Goal: Task Accomplishment & Management: Manage account settings

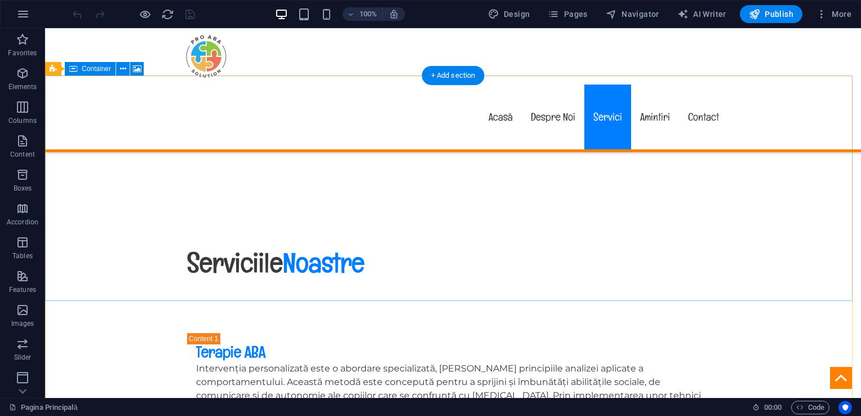
scroll to position [2141, 0]
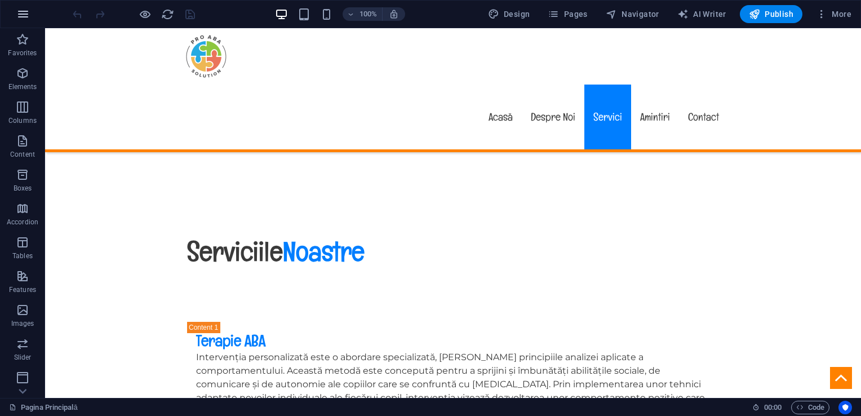
click at [27, 18] on icon "button" at bounding box center [23, 14] width 14 height 14
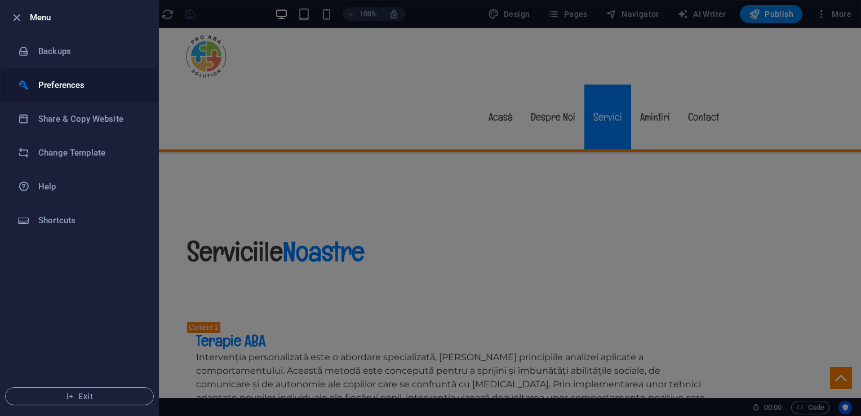
click at [61, 91] on h6 "Preferences" at bounding box center [90, 85] width 104 height 14
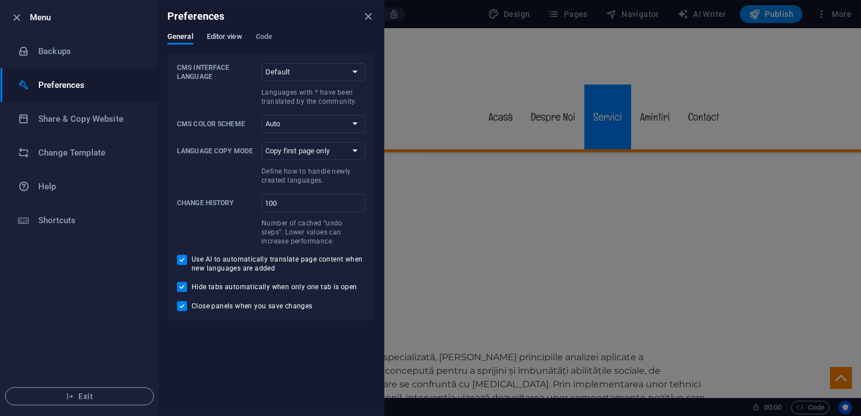
click at [218, 36] on span "Editor view" at bounding box center [224, 38] width 35 height 16
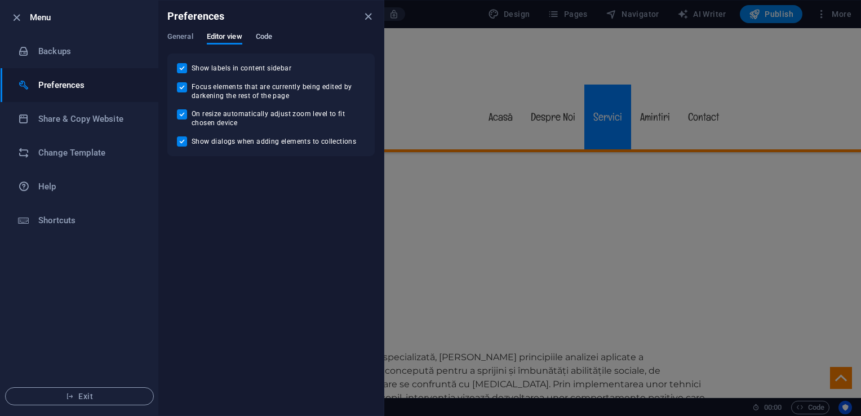
click at [257, 36] on span "Code" at bounding box center [264, 38] width 16 height 16
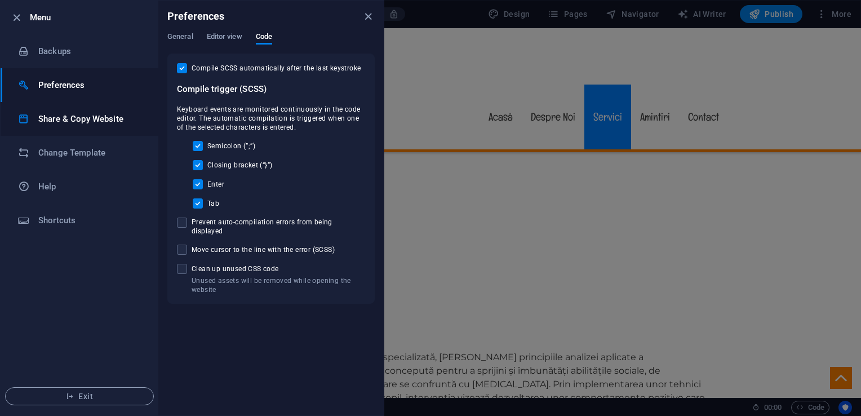
click at [79, 127] on li "Share & Copy Website" at bounding box center [80, 119] width 158 height 34
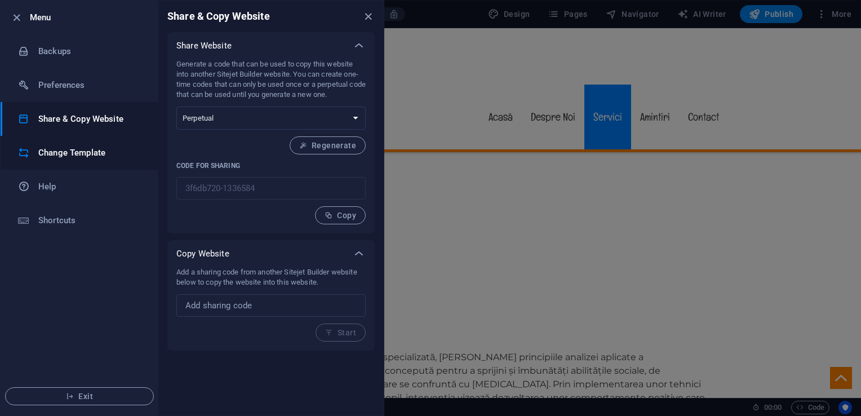
click at [90, 152] on h6 "Change Template" at bounding box center [90, 153] width 104 height 14
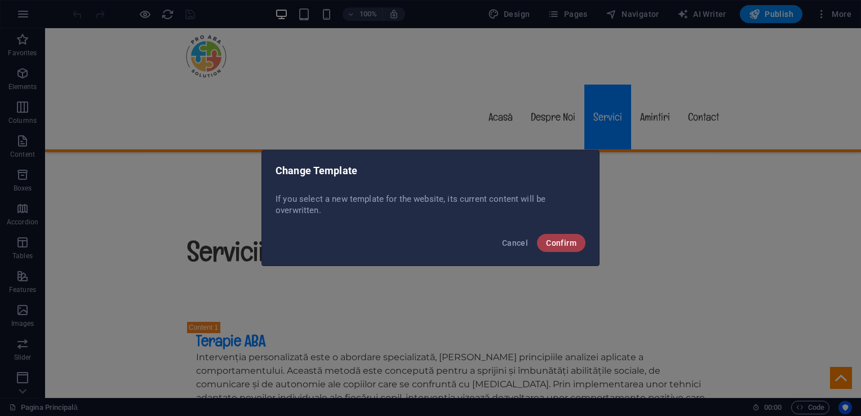
click at [541, 244] on button "Confirm" at bounding box center [561, 243] width 48 height 18
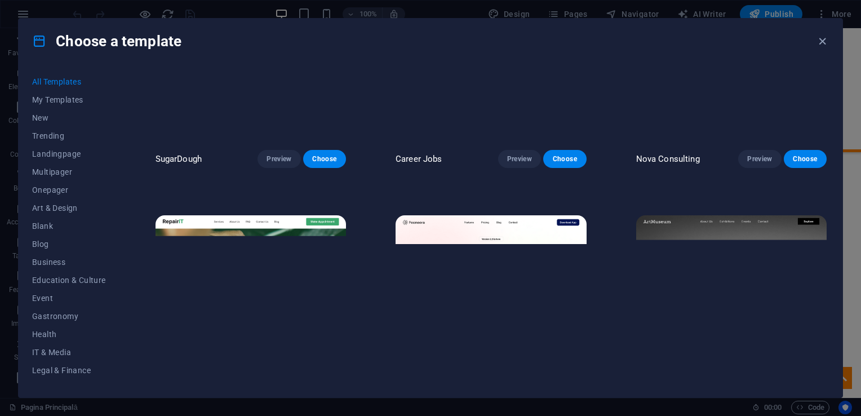
scroll to position [0, 0]
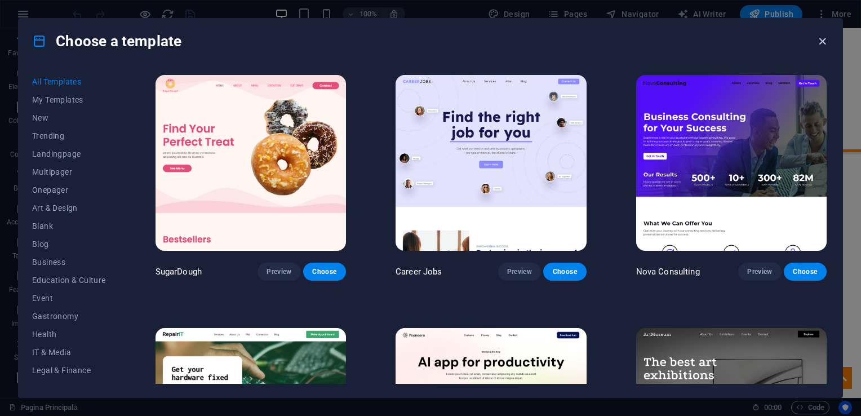
click at [825, 46] on icon "button" at bounding box center [822, 41] width 13 height 13
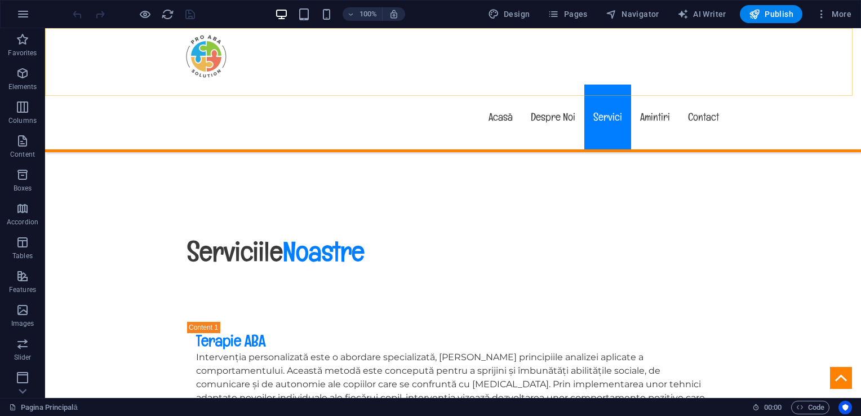
click at [825, 26] on div "100% Design Pages Navigator AI Writer Publish More" at bounding box center [431, 14] width 860 height 27
click at [825, 19] on icon "button" at bounding box center [821, 13] width 11 height 11
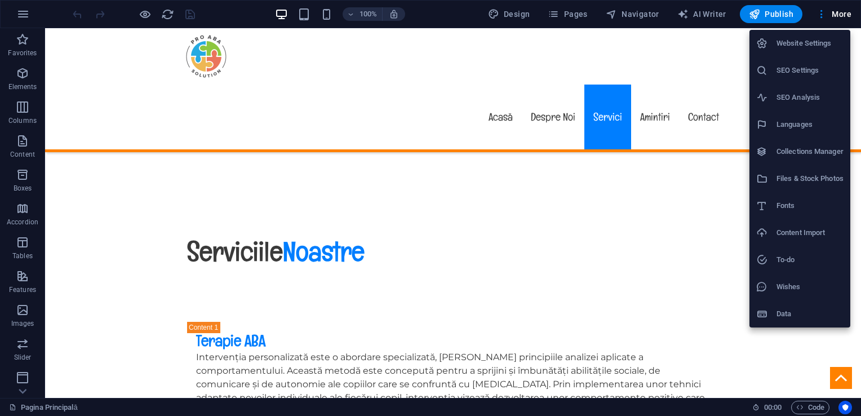
click at [786, 48] on h6 "Website Settings" at bounding box center [809, 44] width 67 height 14
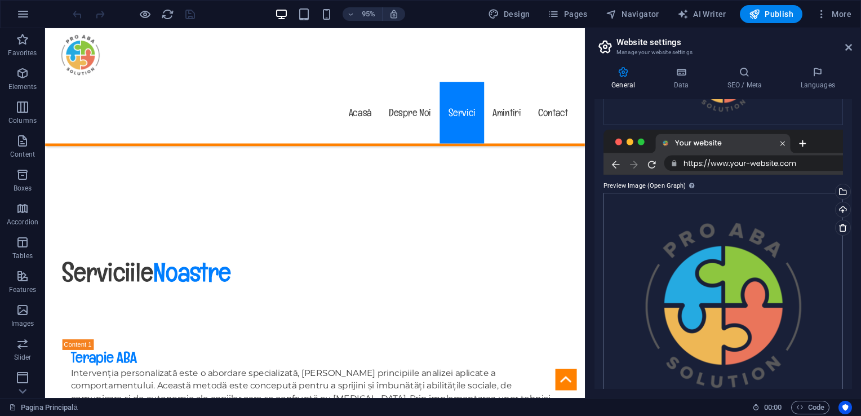
scroll to position [264, 0]
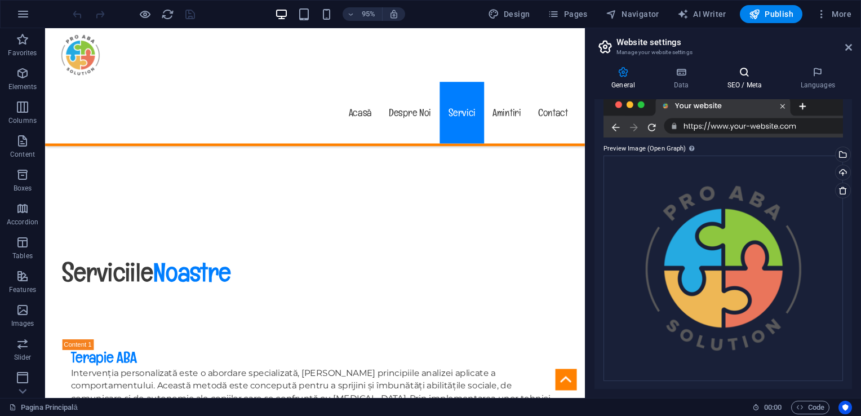
click at [753, 73] on icon at bounding box center [744, 71] width 69 height 11
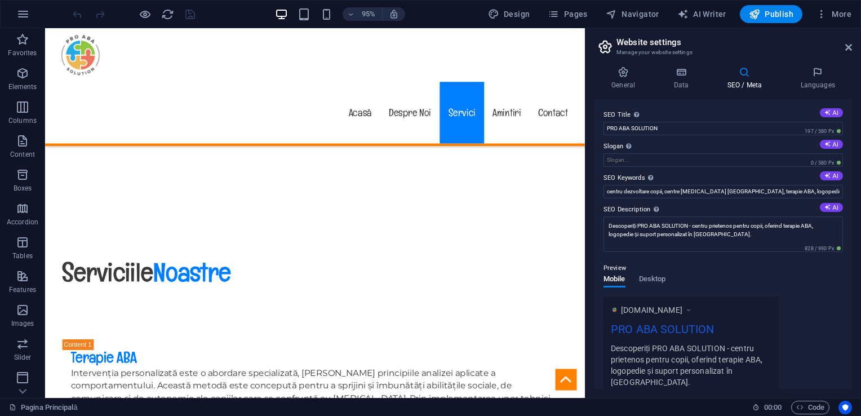
click at [839, 44] on h2 "Website settings" at bounding box center [733, 42] width 235 height 10
click at [850, 45] on icon at bounding box center [848, 47] width 7 height 9
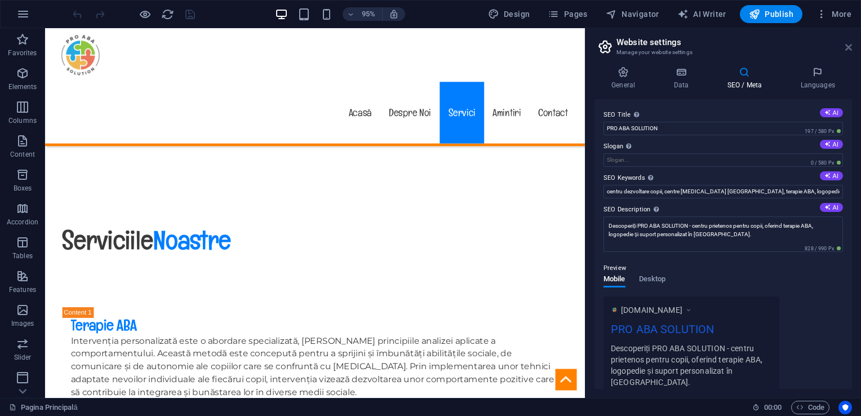
scroll to position [2129, 0]
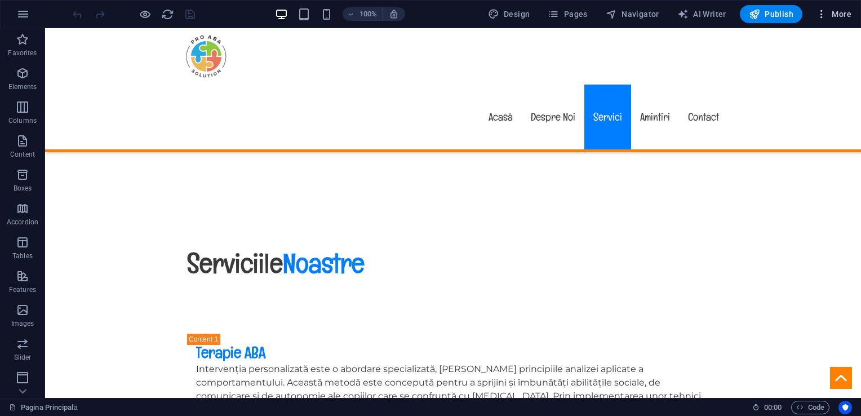
click at [820, 12] on icon "button" at bounding box center [821, 13] width 11 height 11
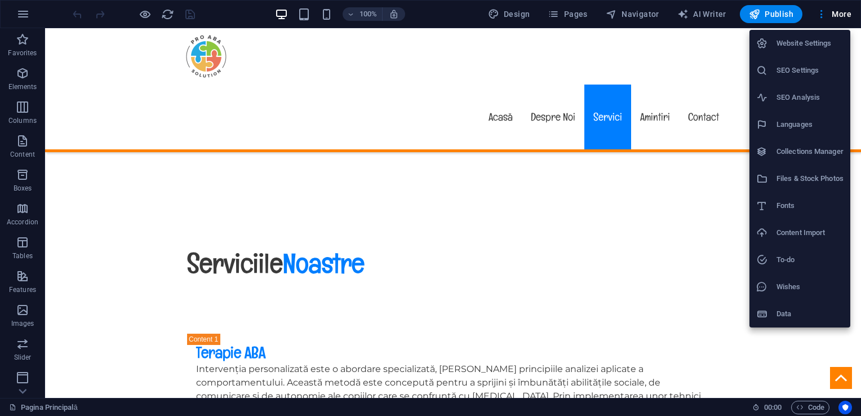
click at [572, 19] on div at bounding box center [430, 208] width 861 height 416
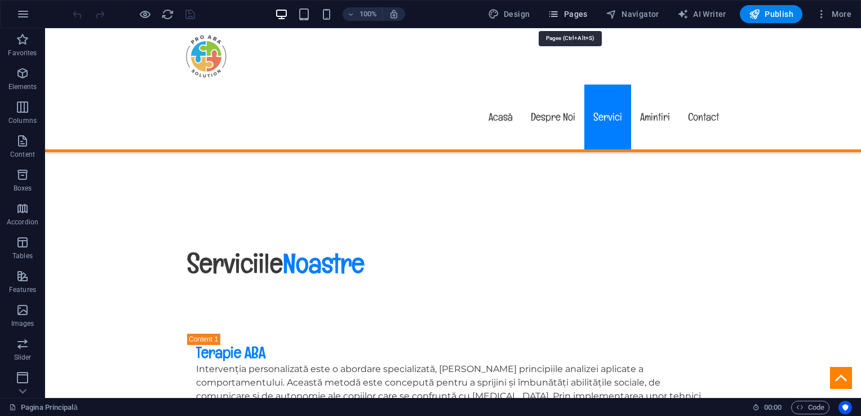
click at [563, 17] on span "Pages" at bounding box center [567, 13] width 39 height 11
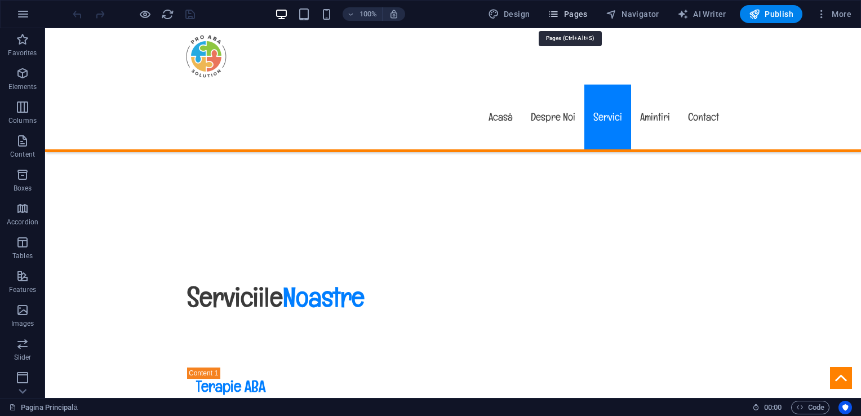
scroll to position [2141, 0]
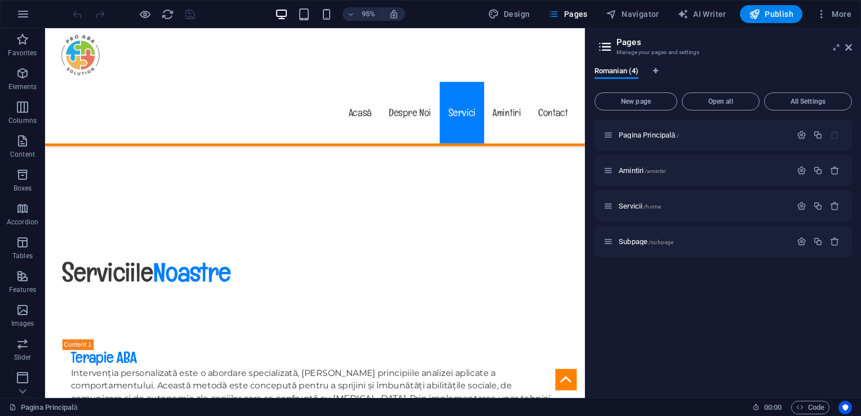
click at [856, 46] on aside "Pages Manage your pages and settings Romanian (4) New page Open all All Setting…" at bounding box center [723, 213] width 276 height 370
click at [851, 47] on icon at bounding box center [848, 47] width 7 height 9
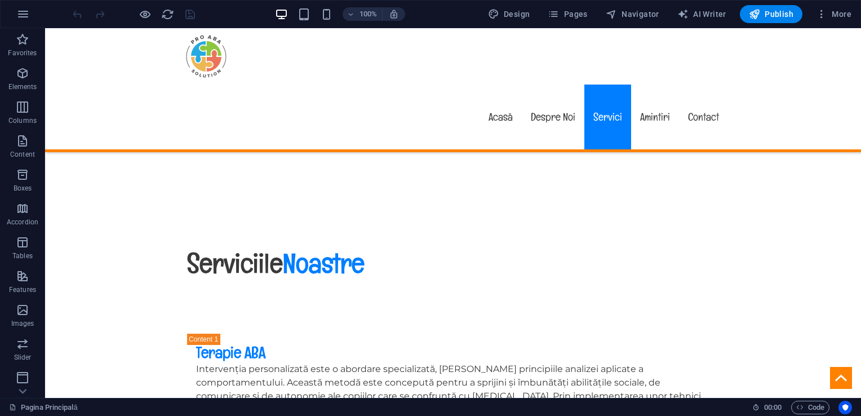
click at [0, 17] on html "Pro Aba Solution Pagina Principală Favorites Elements Columns Content Boxes Acc…" at bounding box center [430, 208] width 861 height 416
drag, startPoint x: -2, startPoint y: 17, endPoint x: 180, endPoint y: 22, distance: 182.6
click at [180, 22] on div at bounding box center [133, 14] width 126 height 18
click at [22, 15] on icon "button" at bounding box center [23, 14] width 14 height 14
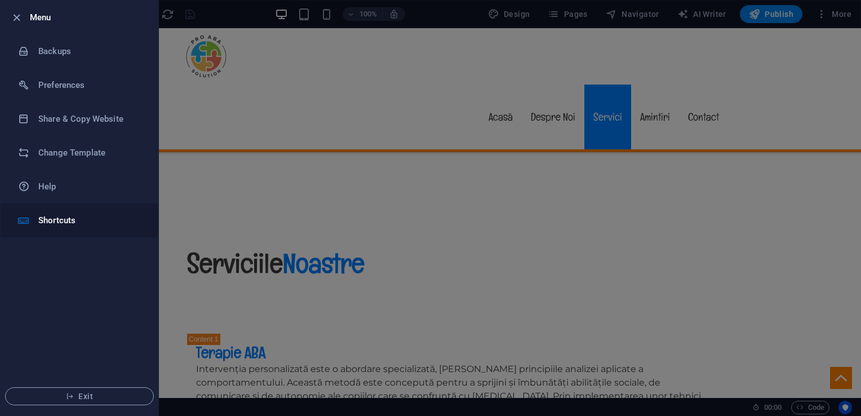
click at [73, 224] on h6 "Shortcuts" at bounding box center [90, 221] width 104 height 14
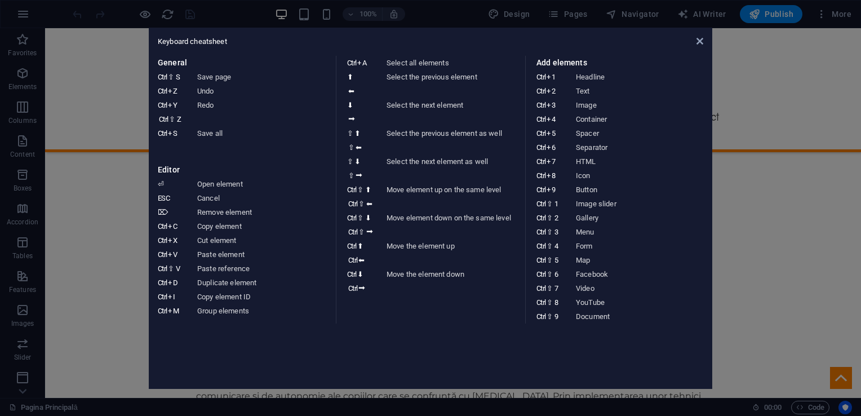
click at [208, 109] on dd "Redo" at bounding box center [263, 112] width 133 height 28
click at [21, 50] on aside "Keyboard cheatsheet General Ctrl ⇧ S Save page Ctrl Z Undo Ctrl Y Ctrl ⇧ Z Redo…" at bounding box center [430, 208] width 861 height 416
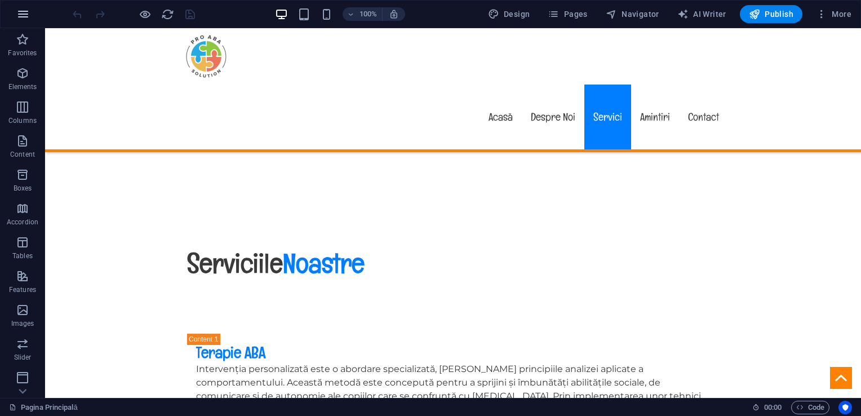
click at [12, 20] on button "button" at bounding box center [23, 14] width 27 height 27
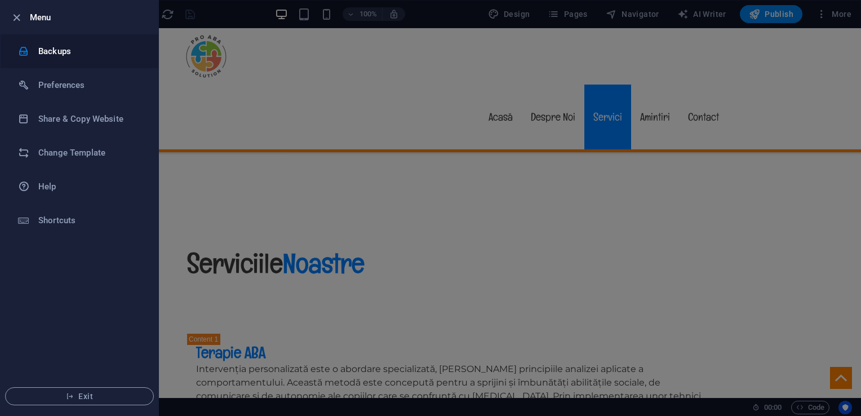
click at [58, 51] on h6 "Backups" at bounding box center [90, 52] width 104 height 14
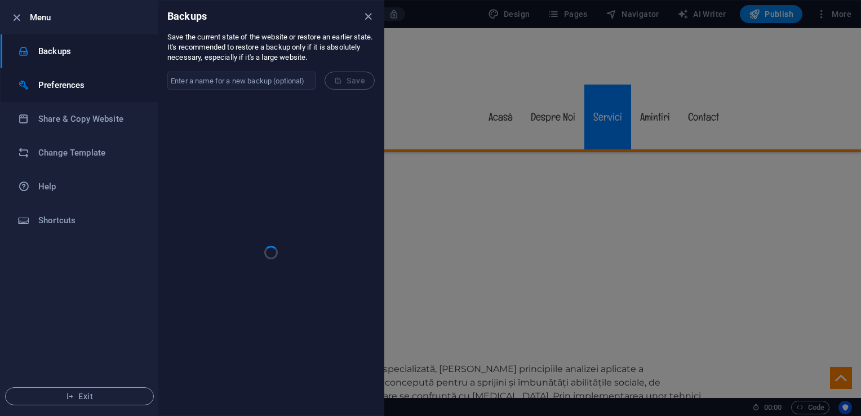
click at [69, 85] on h6 "Preferences" at bounding box center [90, 85] width 104 height 14
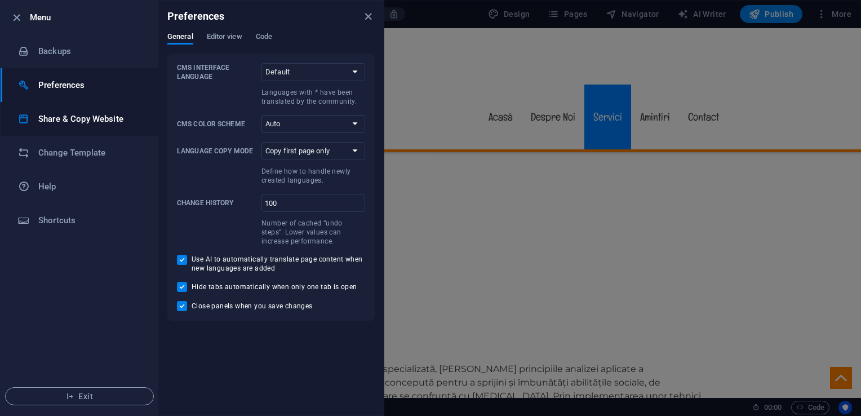
click at [80, 131] on li "Share & Copy Website" at bounding box center [80, 119] width 158 height 34
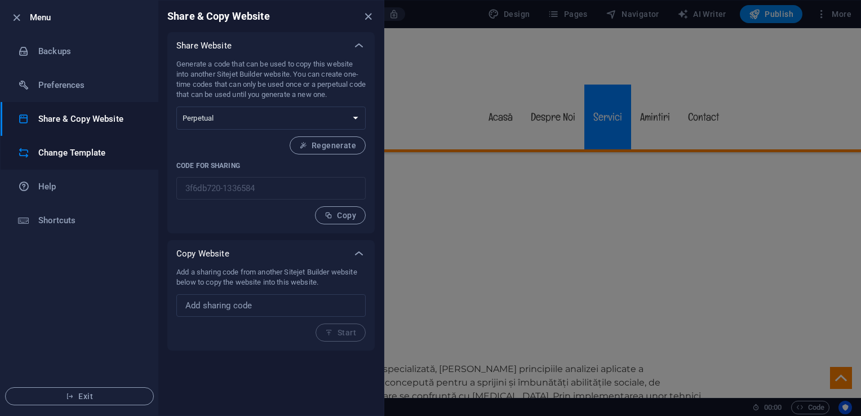
click at [91, 158] on h6 "Change Template" at bounding box center [90, 153] width 104 height 14
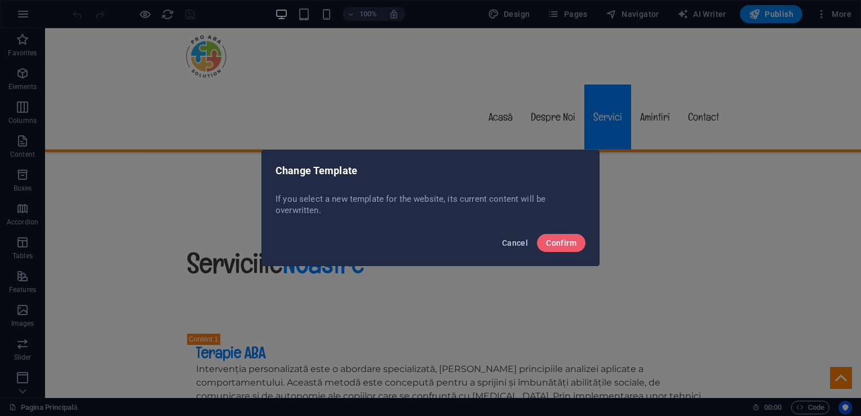
click at [519, 247] on span "Cancel" at bounding box center [515, 242] width 26 height 9
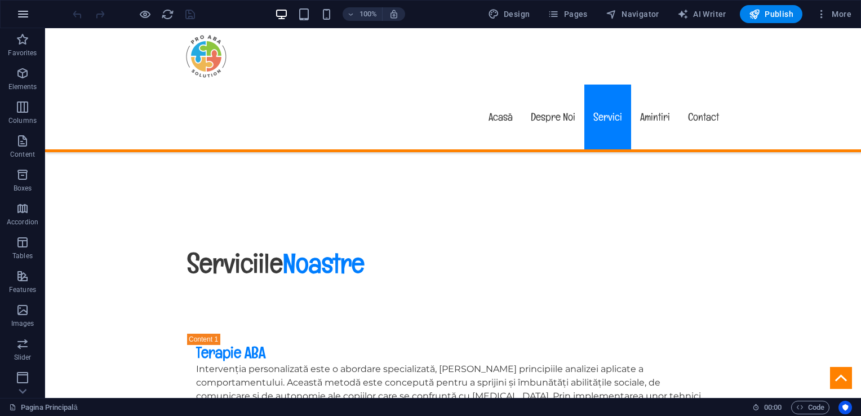
click at [16, 15] on button "button" at bounding box center [23, 14] width 27 height 27
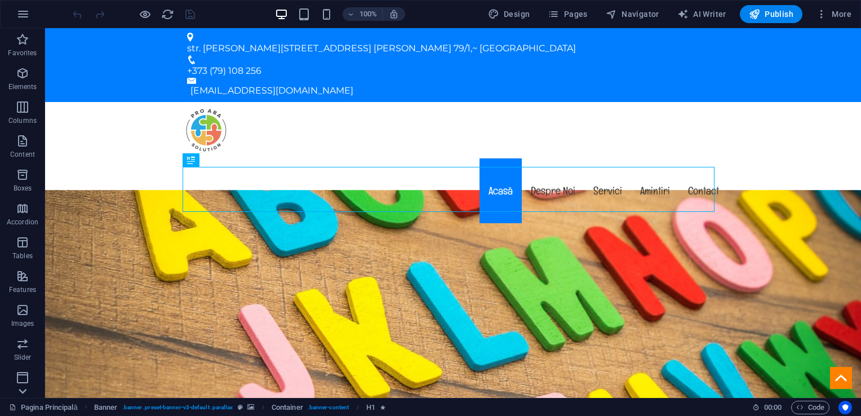
click at [17, 398] on icon at bounding box center [23, 391] width 16 height 16
click at [816, 14] on icon "button" at bounding box center [821, 13] width 11 height 11
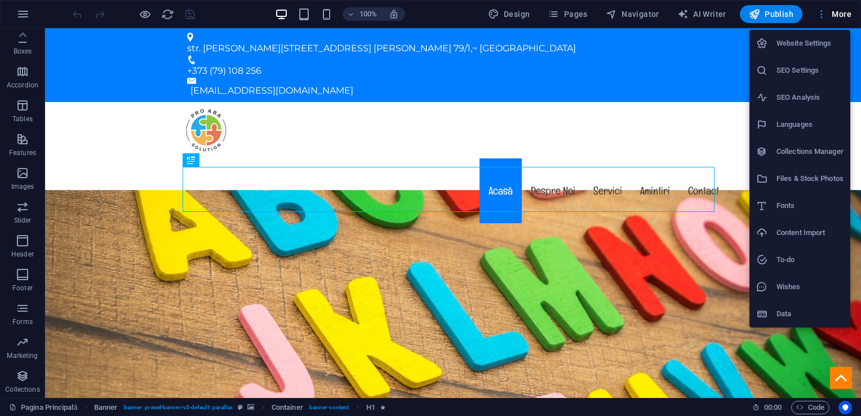
click at [790, 179] on h6 "Files & Stock Photos" at bounding box center [809, 179] width 67 height 14
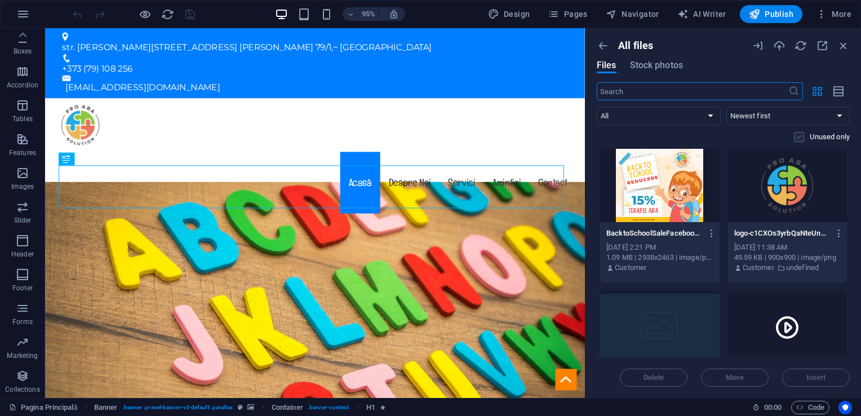
scroll to position [0, 0]
click at [840, 231] on icon "button" at bounding box center [839, 234] width 11 height 10
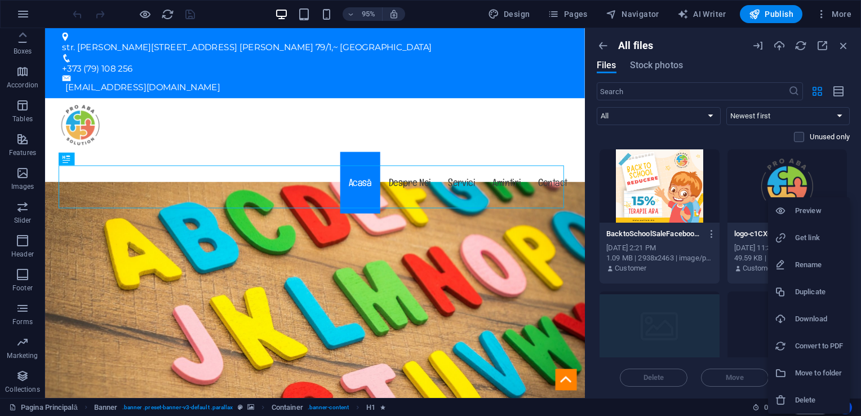
click at [728, 58] on div at bounding box center [430, 208] width 861 height 416
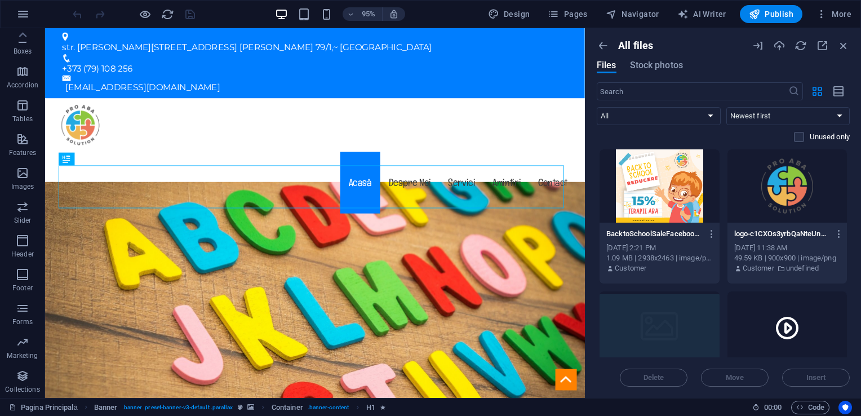
click at [657, 36] on div "All files Files Stock photos ​ All Images Documents Audio Video Vector Other Ne…" at bounding box center [722, 213] width 275 height 370
click at [595, 39] on div "All files Files Stock photos ​ All Images Documents Audio Video Vector Other Ne…" at bounding box center [722, 213] width 275 height 370
click at [599, 42] on icon "button" at bounding box center [603, 45] width 12 height 12
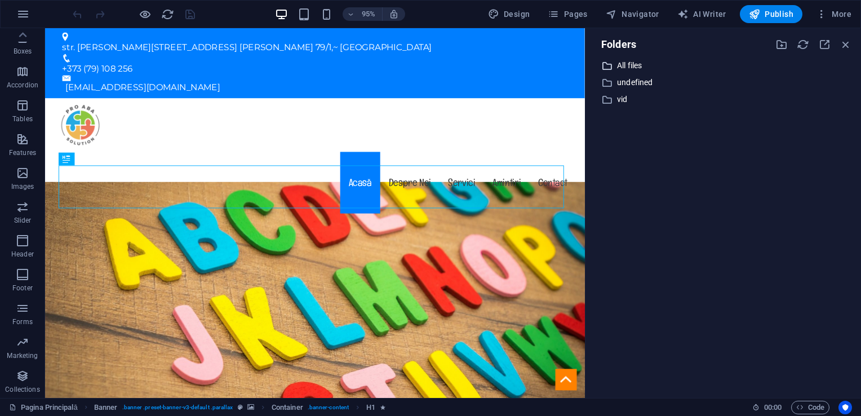
click at [631, 71] on p "All files" at bounding box center [724, 65] width 214 height 13
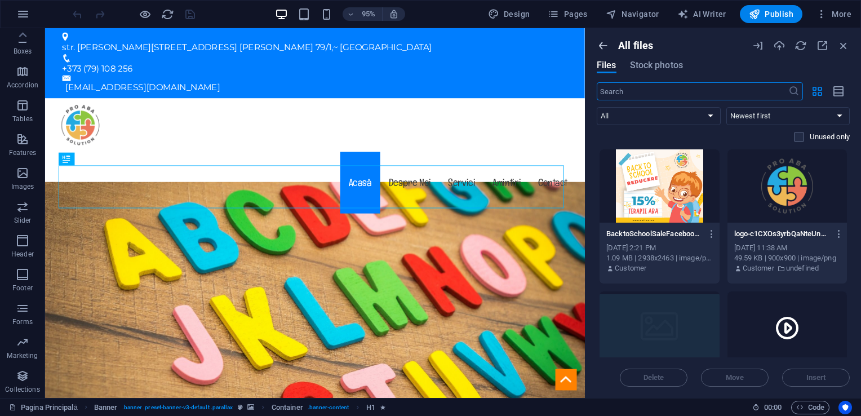
click at [601, 45] on icon "button" at bounding box center [603, 45] width 12 height 12
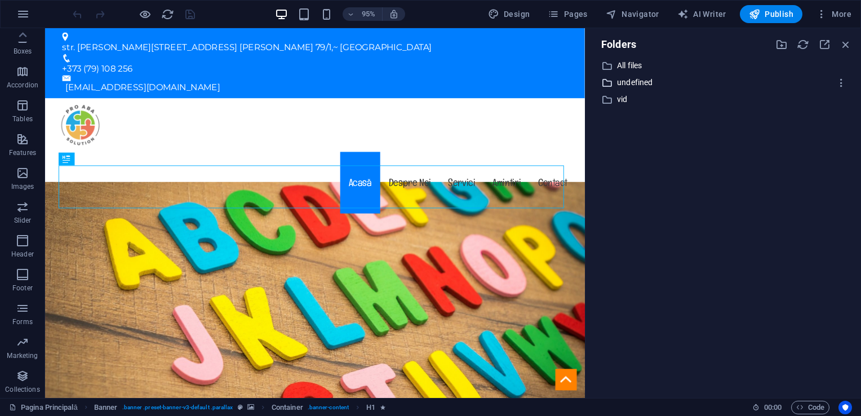
click at [620, 78] on p "undefined" at bounding box center [724, 82] width 214 height 13
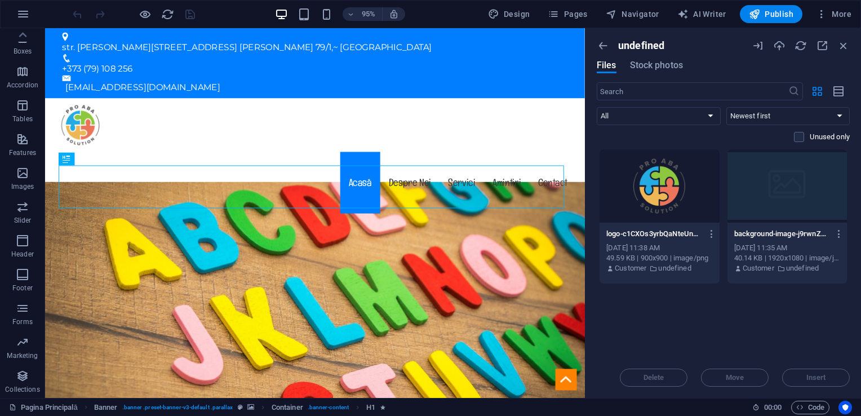
click at [595, 46] on div "undefined Files Stock photos ​ All Images Documents Audio Video Vector Other Ne…" at bounding box center [722, 213] width 275 height 370
click at [622, 92] on input "text" at bounding box center [693, 91] width 192 height 18
click at [599, 42] on icon "button" at bounding box center [603, 45] width 12 height 12
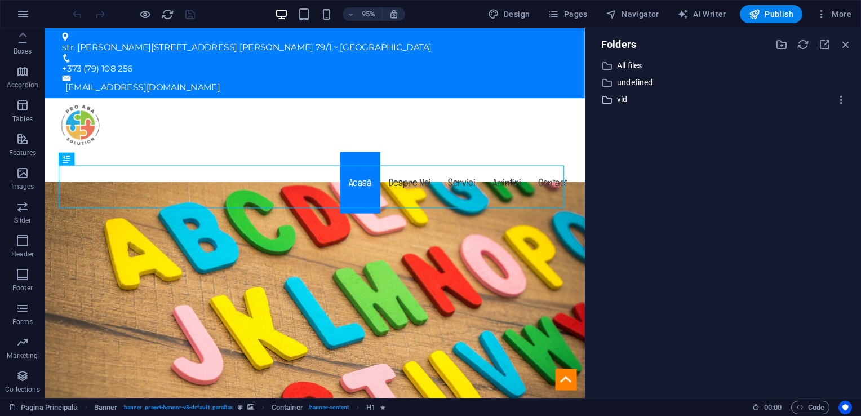
click at [625, 97] on p "vid" at bounding box center [724, 99] width 214 height 13
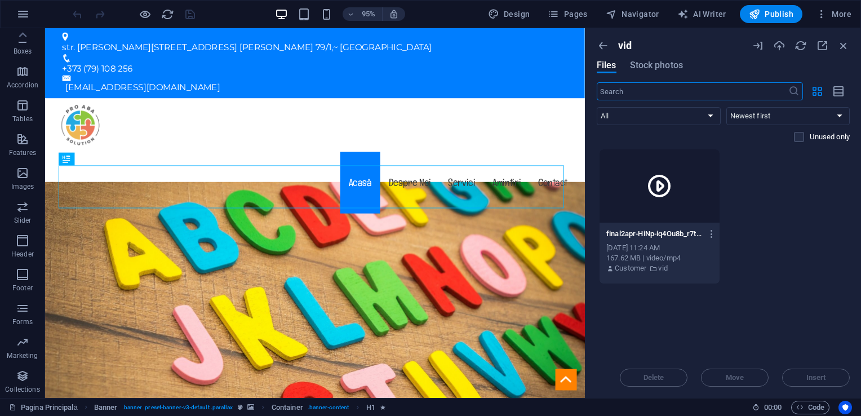
click at [595, 44] on div "vid Files Stock photos ​ All Images Documents Audio Video Vector Other Newest f…" at bounding box center [722, 213] width 275 height 370
click at [601, 47] on icon "button" at bounding box center [603, 45] width 12 height 12
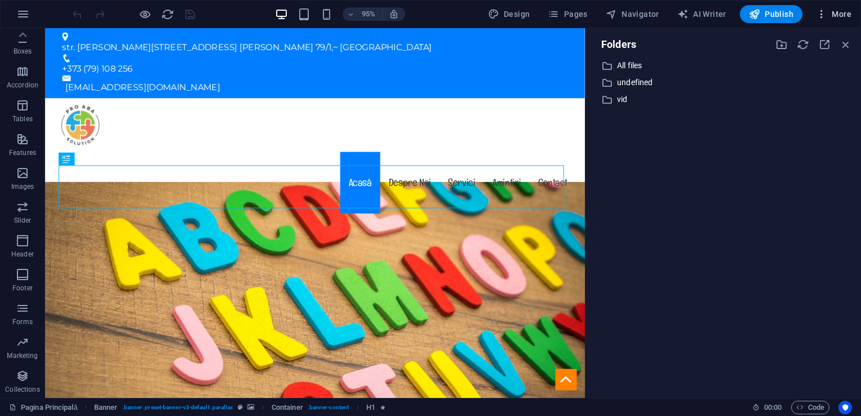
click at [820, 14] on icon "button" at bounding box center [821, 13] width 11 height 11
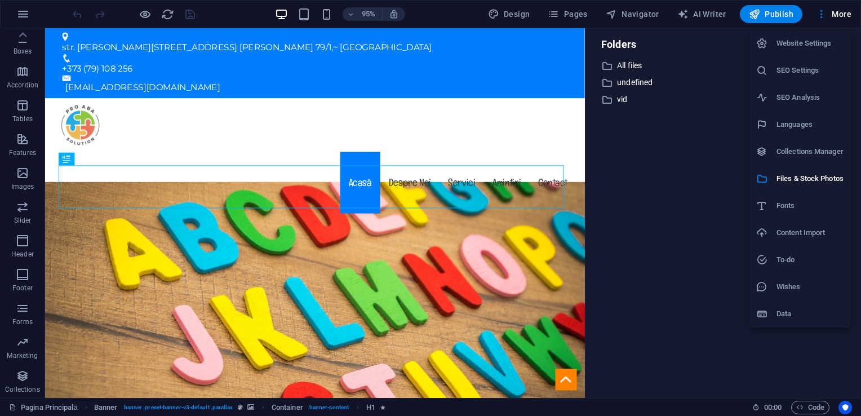
click at [796, 50] on li "Website Settings" at bounding box center [799, 43] width 101 height 27
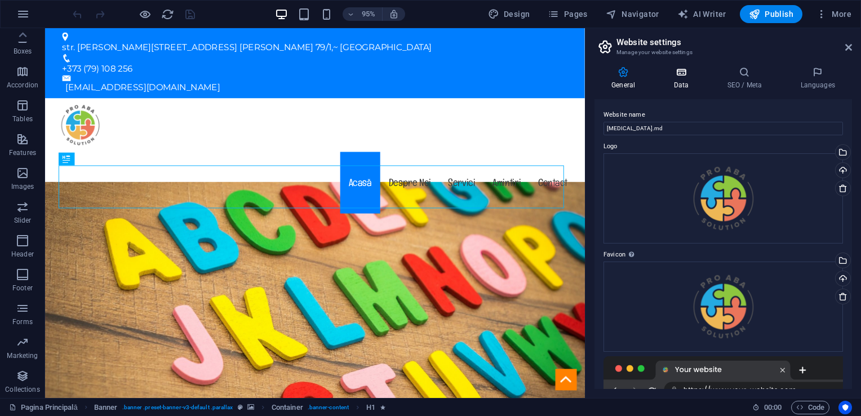
click at [695, 79] on h4 "Data" at bounding box center [683, 78] width 54 height 24
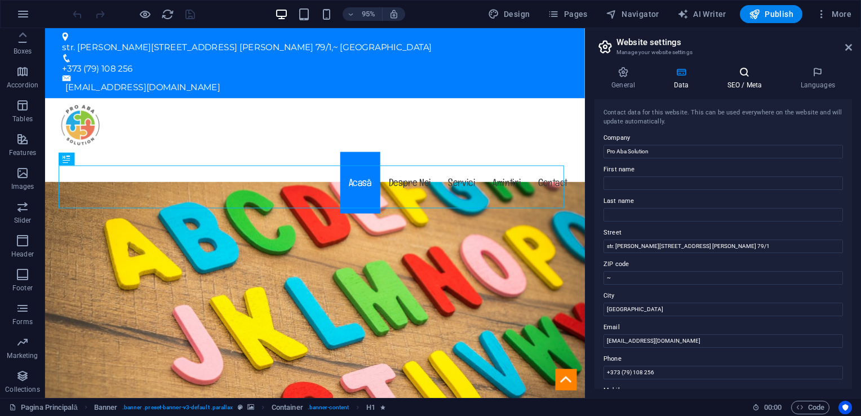
click at [744, 87] on h4 "SEO / Meta" at bounding box center [746, 78] width 73 height 24
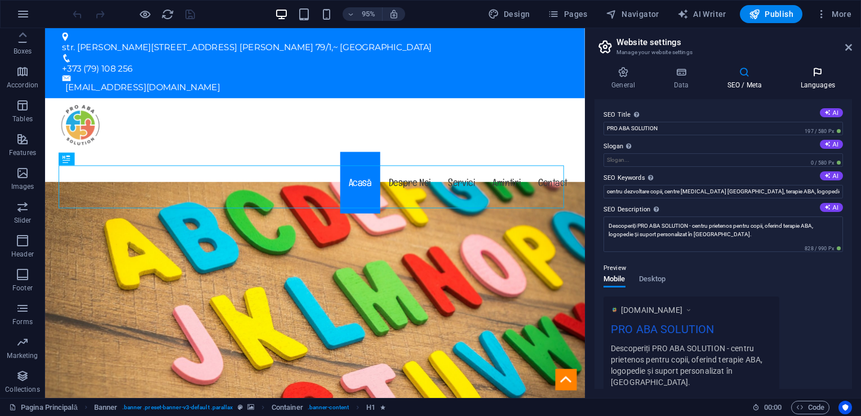
click at [810, 85] on h4 "Languages" at bounding box center [817, 78] width 69 height 24
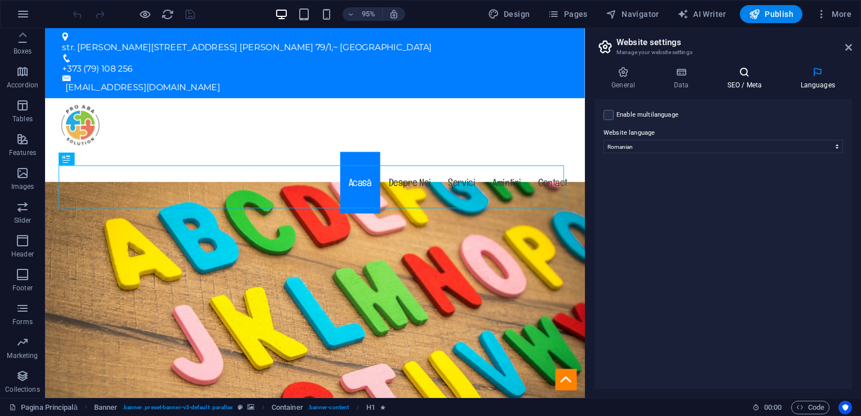
click at [730, 80] on h4 "SEO / Meta" at bounding box center [746, 78] width 73 height 24
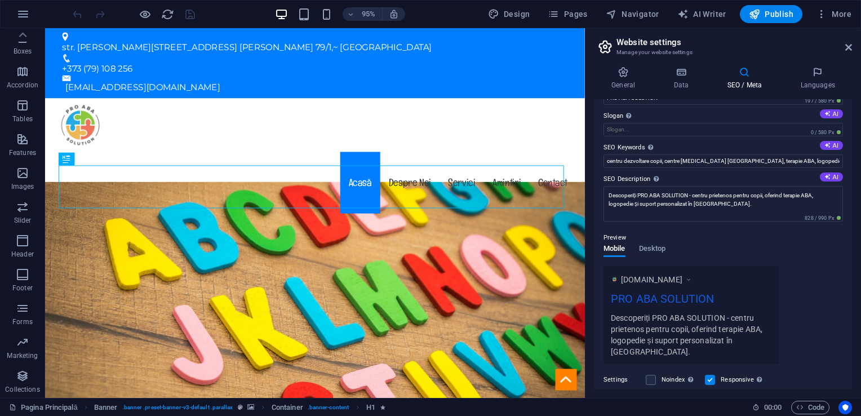
scroll to position [56, 0]
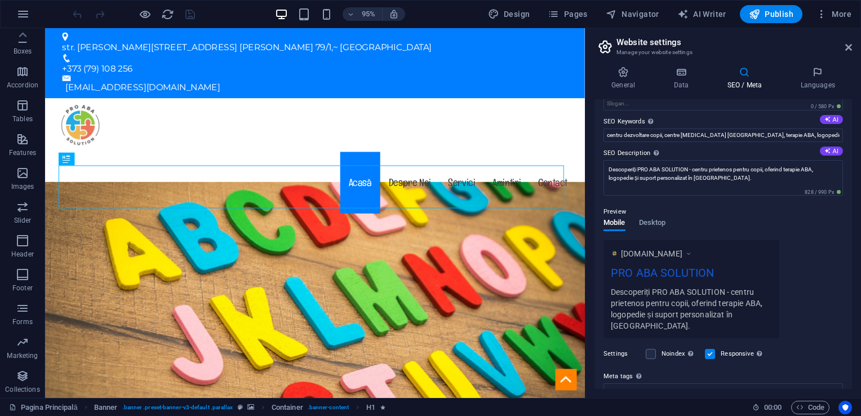
drag, startPoint x: 712, startPoint y: 300, endPoint x: 736, endPoint y: 302, distance: 24.3
click at [728, 302] on div "Descoperiți PRO ABA SOLUTION - centru prietenos pentru copii, oferind terapie A…" at bounding box center [691, 309] width 161 height 46
click at [740, 302] on div "Descoperiți PRO ABA SOLUTION - centru prietenos pentru copii, oferind terapie A…" at bounding box center [691, 309] width 161 height 46
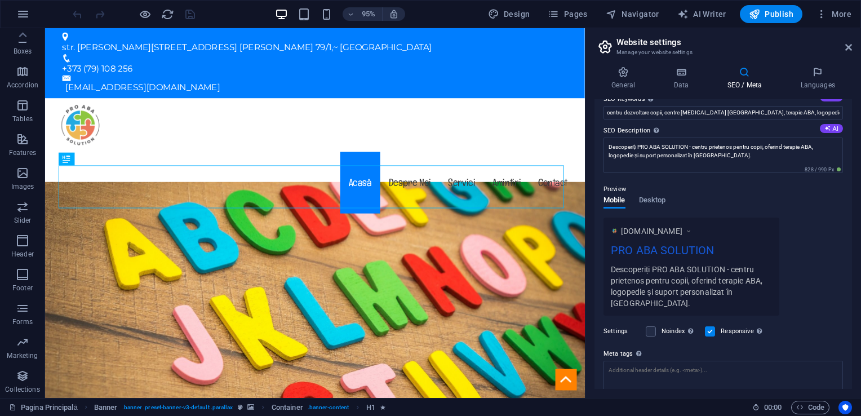
scroll to position [0, 0]
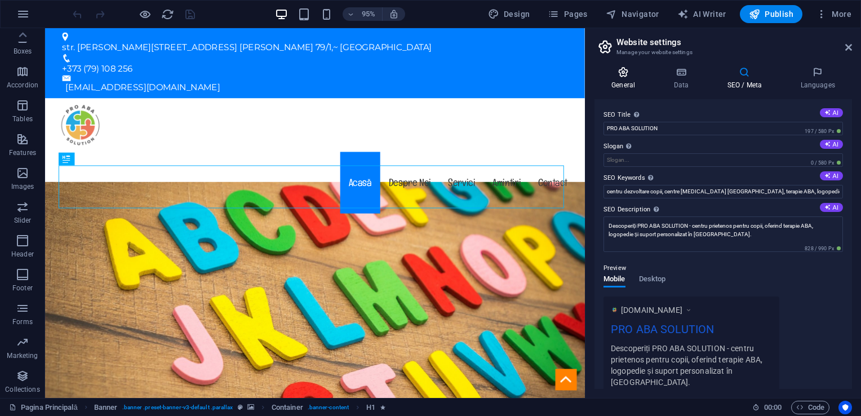
click at [623, 85] on h4 "General" at bounding box center [625, 78] width 62 height 24
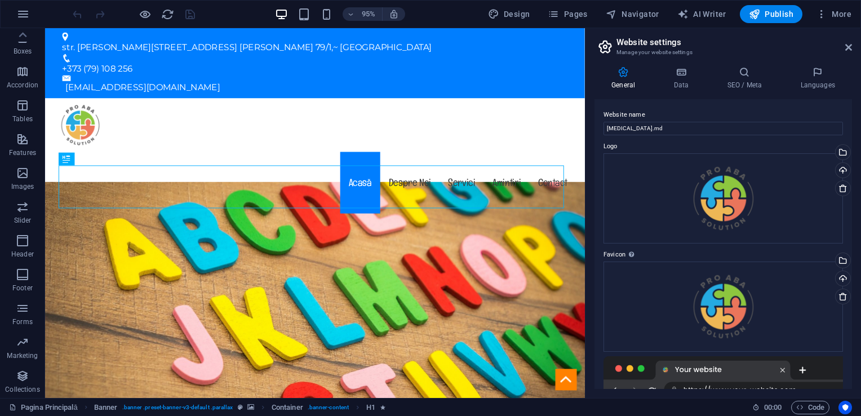
click at [635, 56] on h3 "Manage your website settings" at bounding box center [722, 52] width 213 height 10
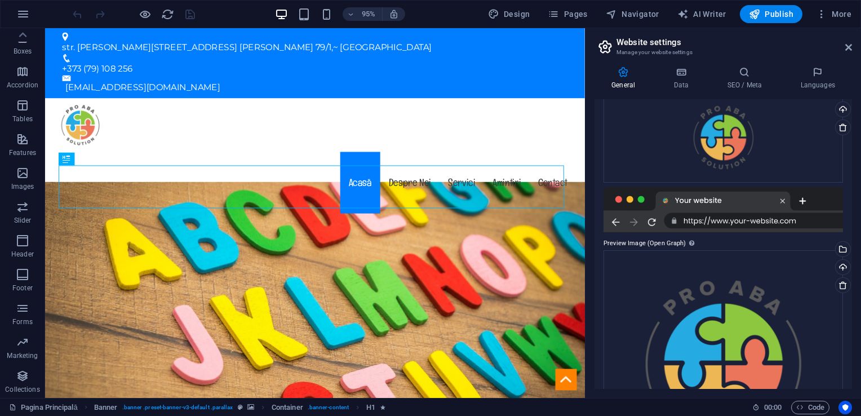
scroll to position [264, 0]
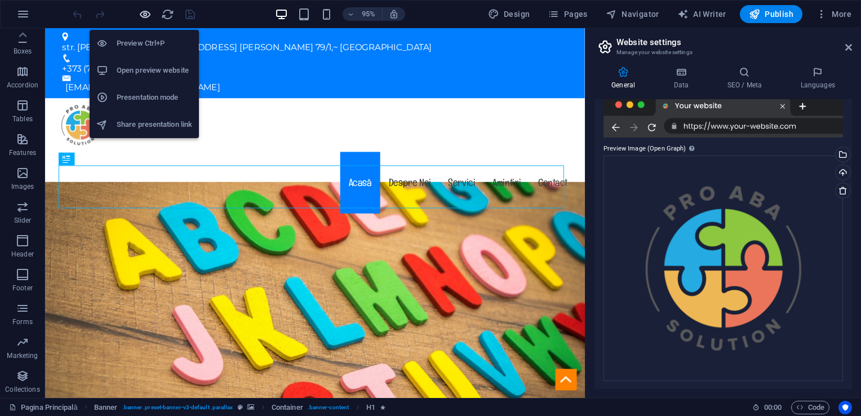
click at [145, 12] on icon "button" at bounding box center [145, 14] width 13 height 13
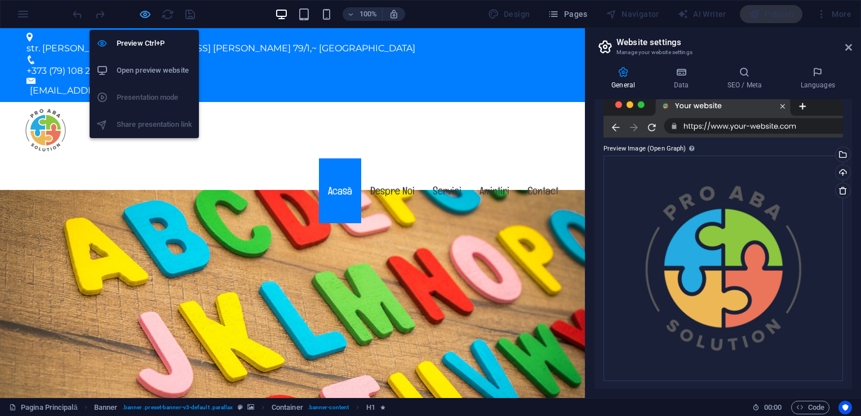
click at [142, 16] on icon "button" at bounding box center [145, 14] width 13 height 13
